Goal: Task Accomplishment & Management: Manage account settings

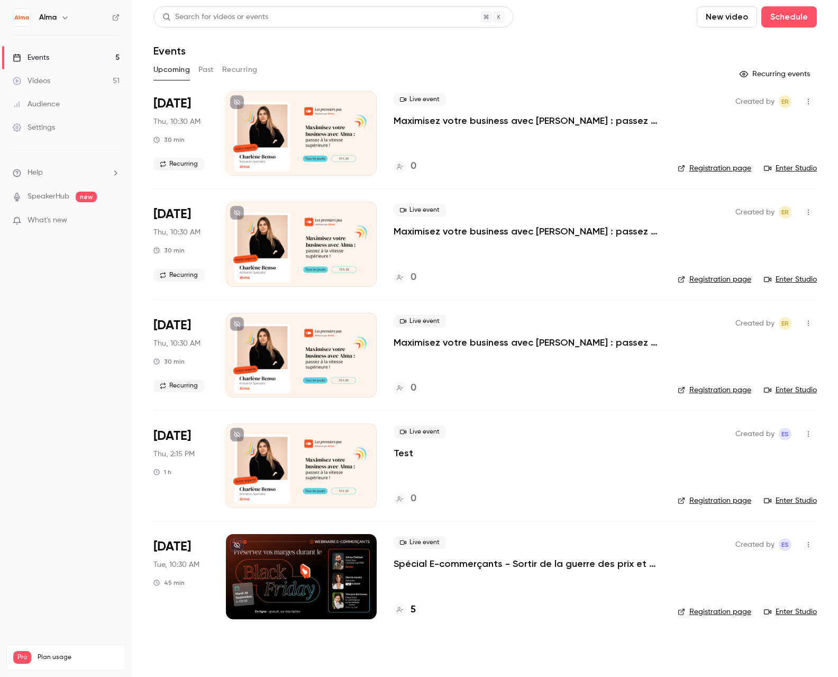
click at [483, 562] on p "Spécial E-commerçants - Sortir de la guerre des prix et préserver ses marges pe…" at bounding box center [527, 563] width 267 height 13
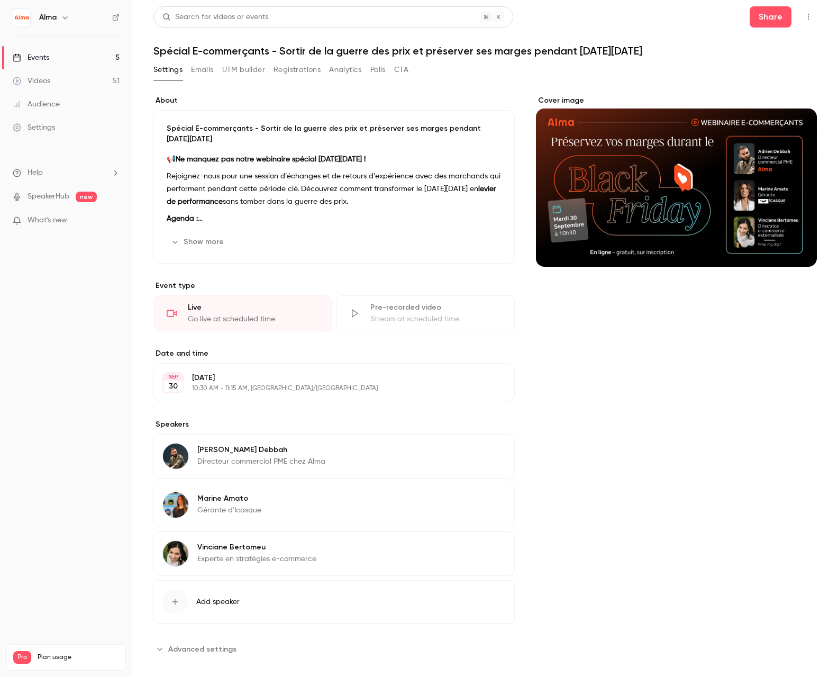
click at [195, 68] on button "Emails" at bounding box center [202, 69] width 22 height 17
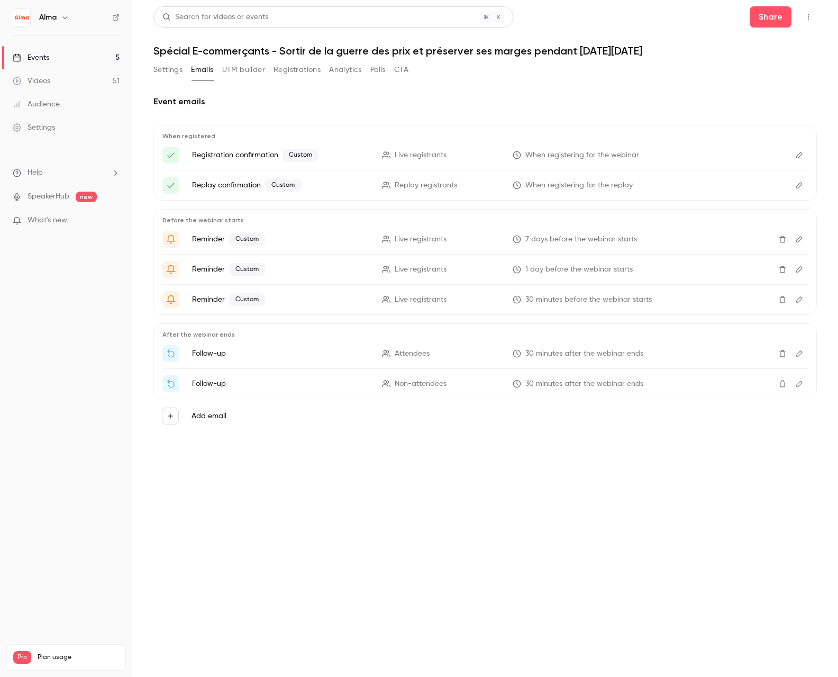
click at [257, 154] on p "Registration confirmation Custom" at bounding box center [280, 155] width 177 height 13
click at [798, 154] on icon "Edit" at bounding box center [799, 155] width 6 height 6
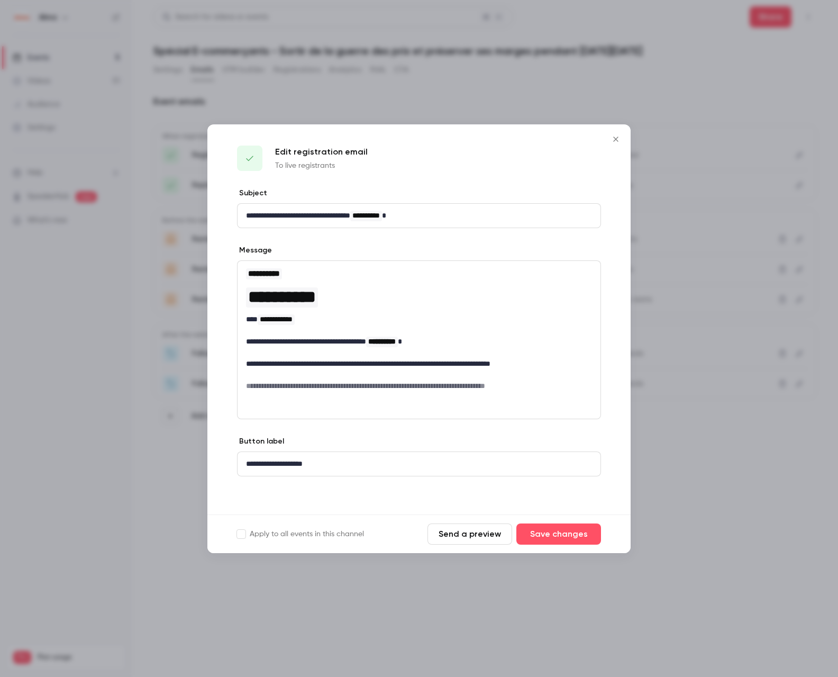
click at [618, 141] on icon "Close" at bounding box center [616, 139] width 13 height 8
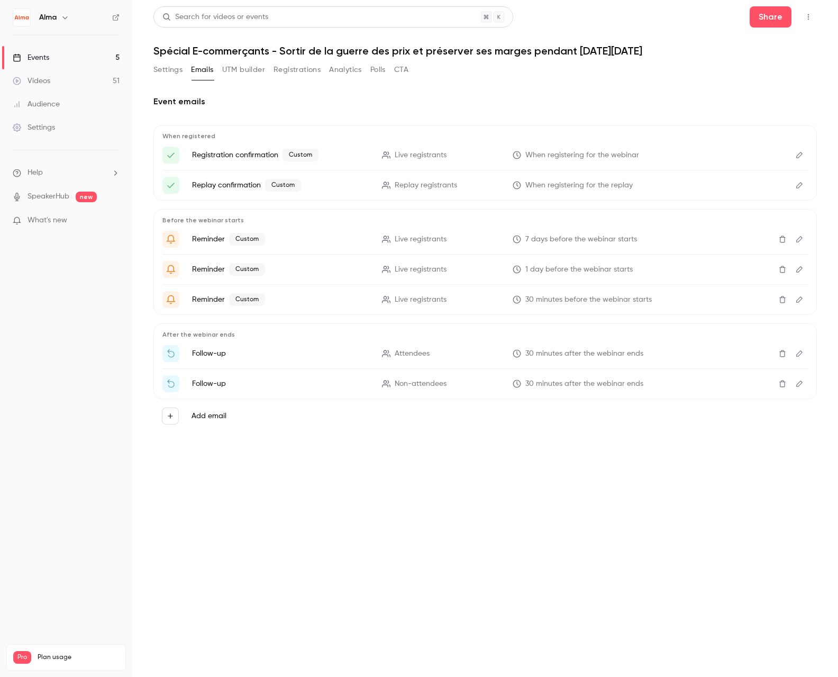
click at [798, 187] on icon "Edit" at bounding box center [799, 185] width 6 height 6
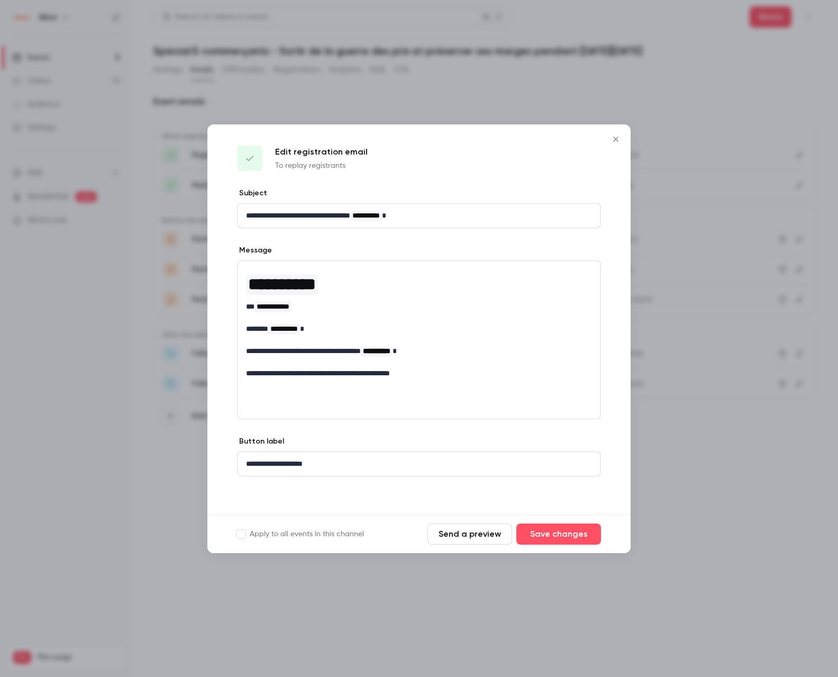
click at [618, 139] on icon "Close" at bounding box center [616, 139] width 13 height 8
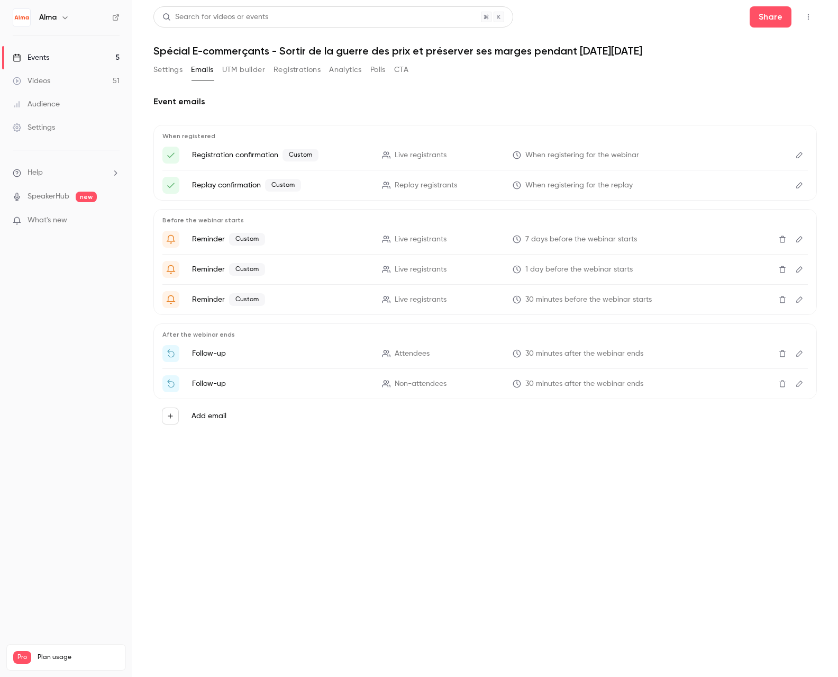
click at [797, 240] on icon "Edit" at bounding box center [799, 238] width 8 height 7
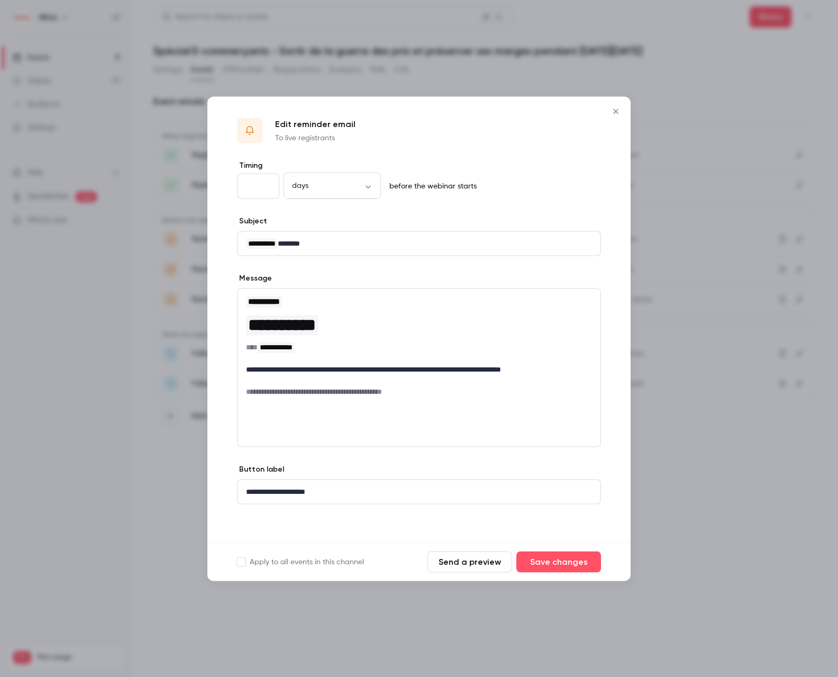
click at [615, 110] on icon "Close" at bounding box center [616, 111] width 13 height 8
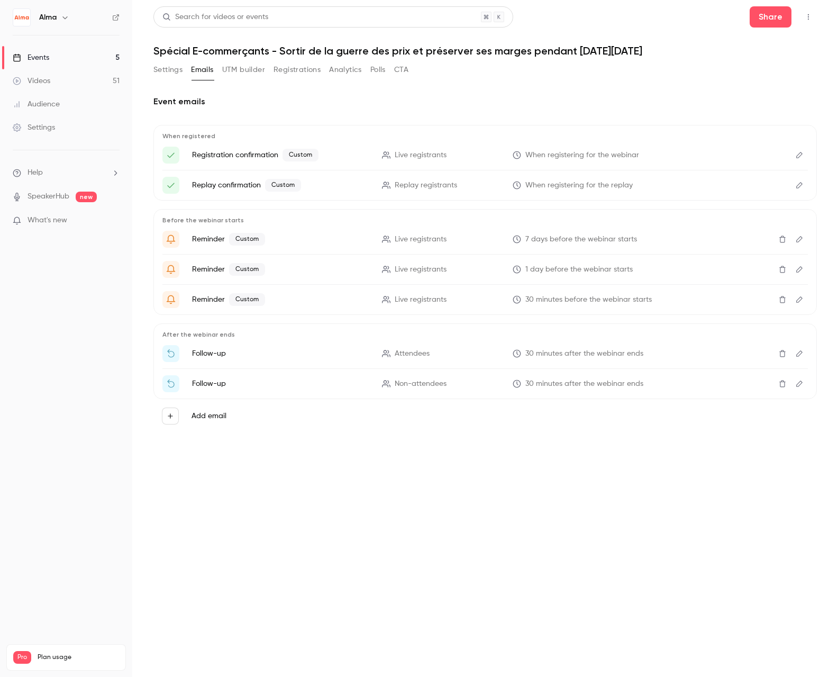
click at [798, 267] on icon "Edit" at bounding box center [799, 269] width 8 height 7
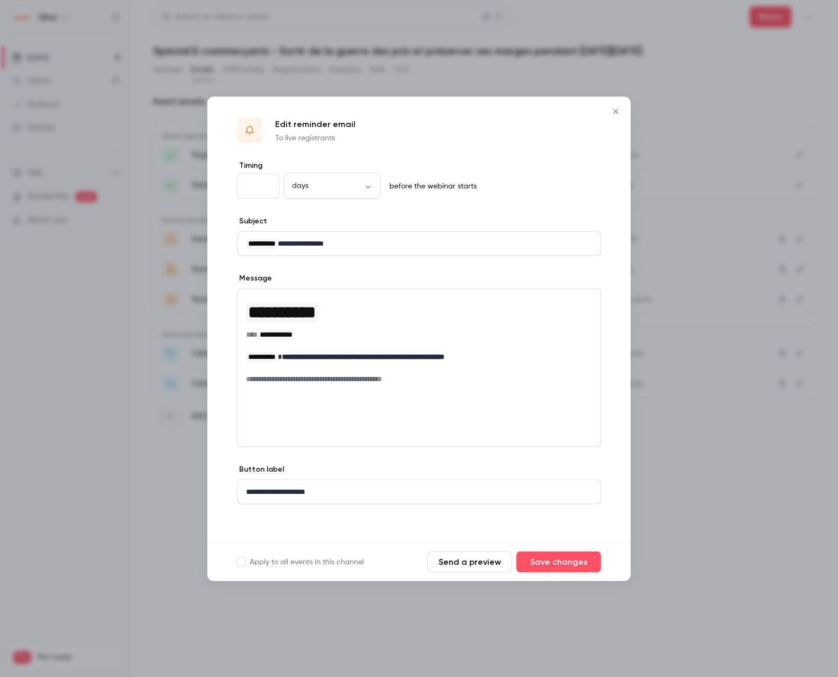
click at [612, 112] on icon "Close" at bounding box center [616, 111] width 13 height 8
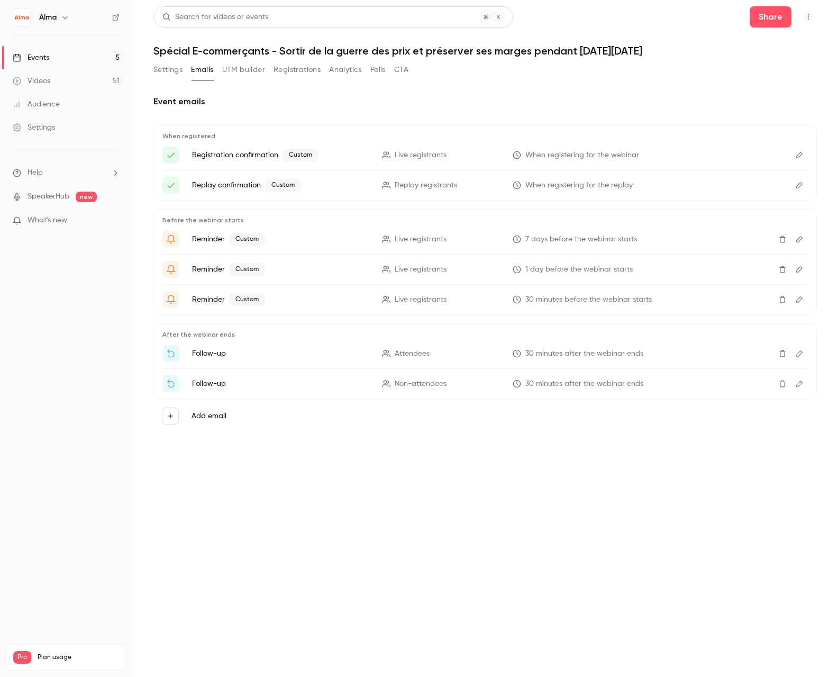
click at [173, 72] on button "Settings" at bounding box center [167, 69] width 29 height 17
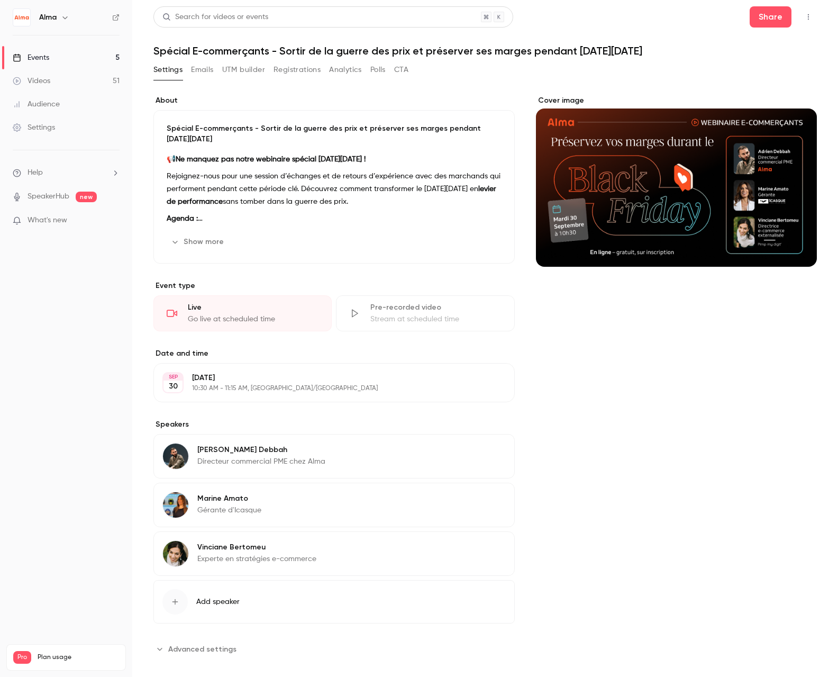
click at [285, 71] on button "Registrations" at bounding box center [297, 69] width 47 height 17
